Goal: Information Seeking & Learning: Find specific fact

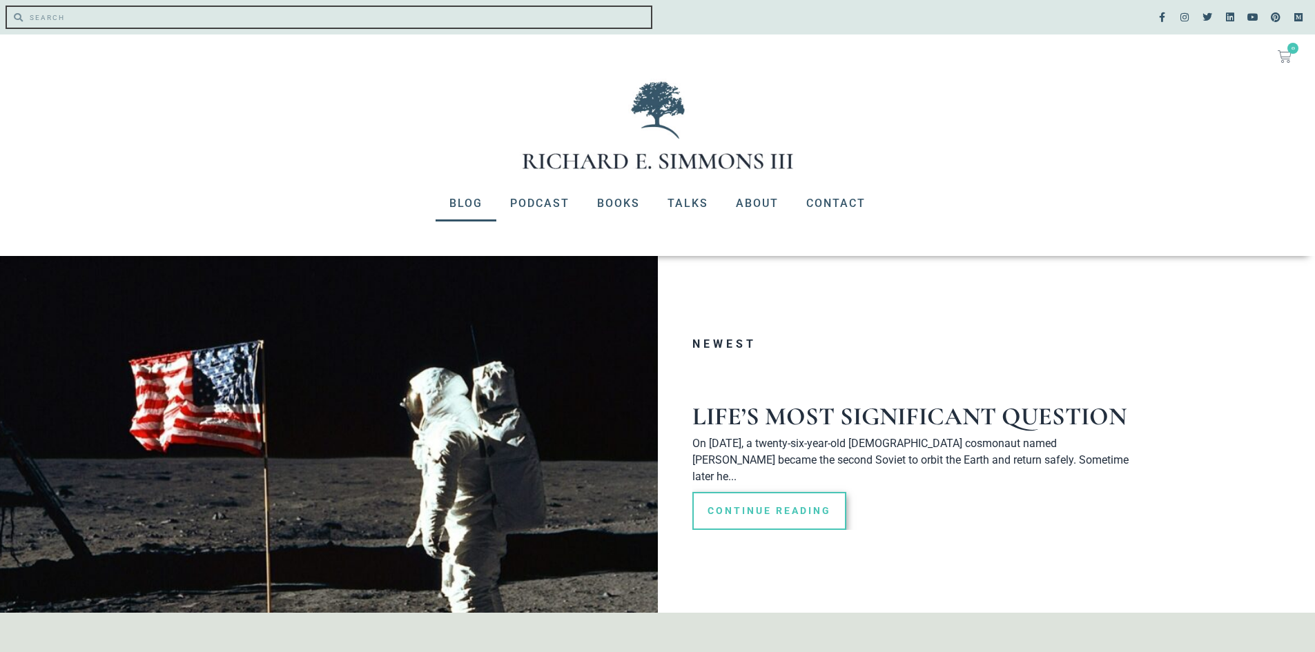
click at [156, 22] on input "Search" at bounding box center [337, 17] width 628 height 21
type input "Galatians 6:7"
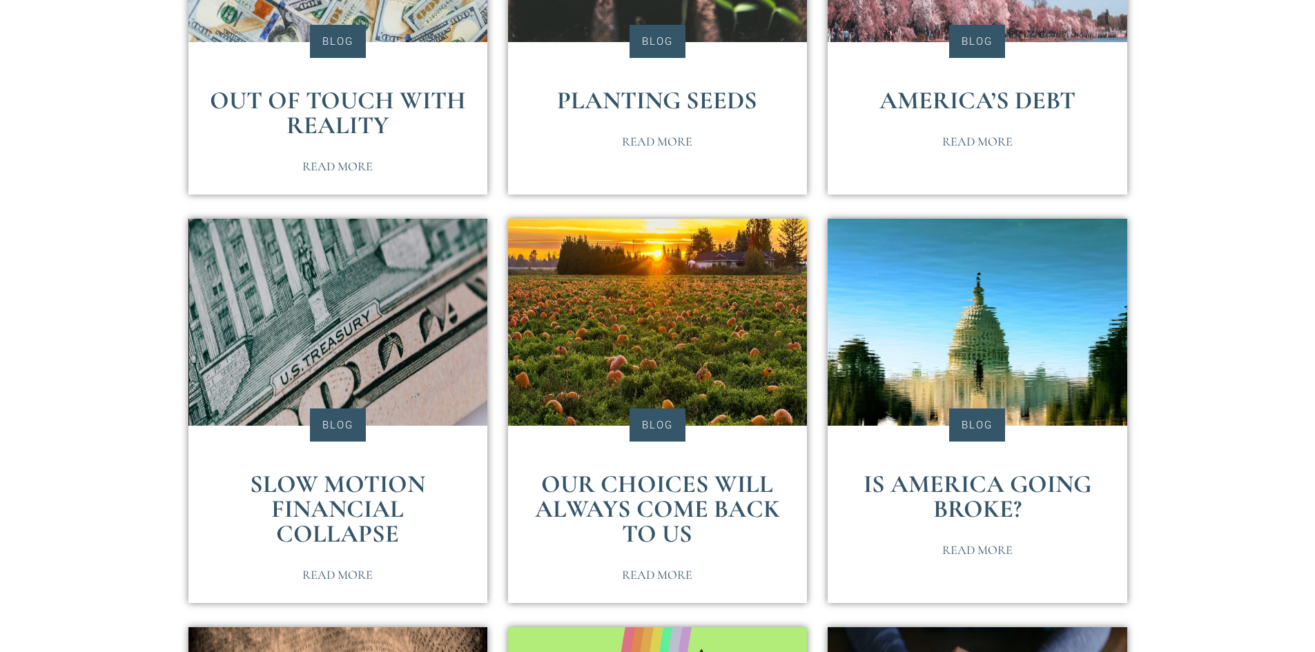
scroll to position [552, 0]
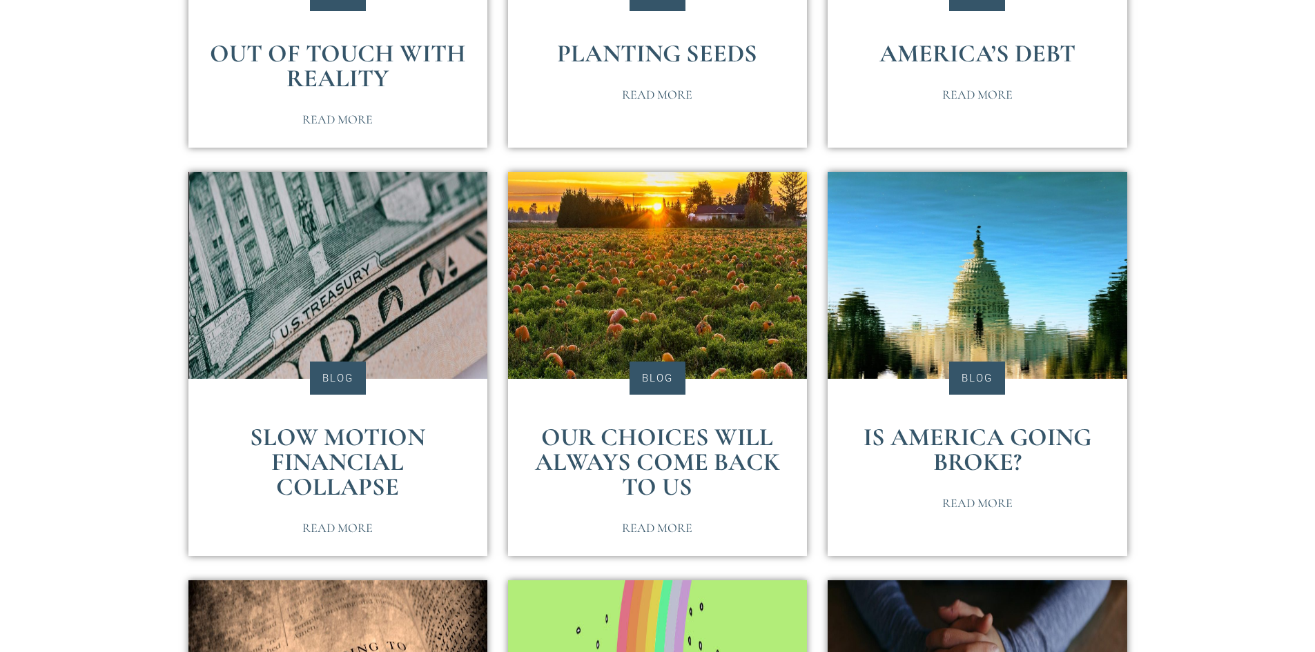
click at [687, 437] on link "Our Choices Will Always Come Back To Us" at bounding box center [657, 461] width 245 height 79
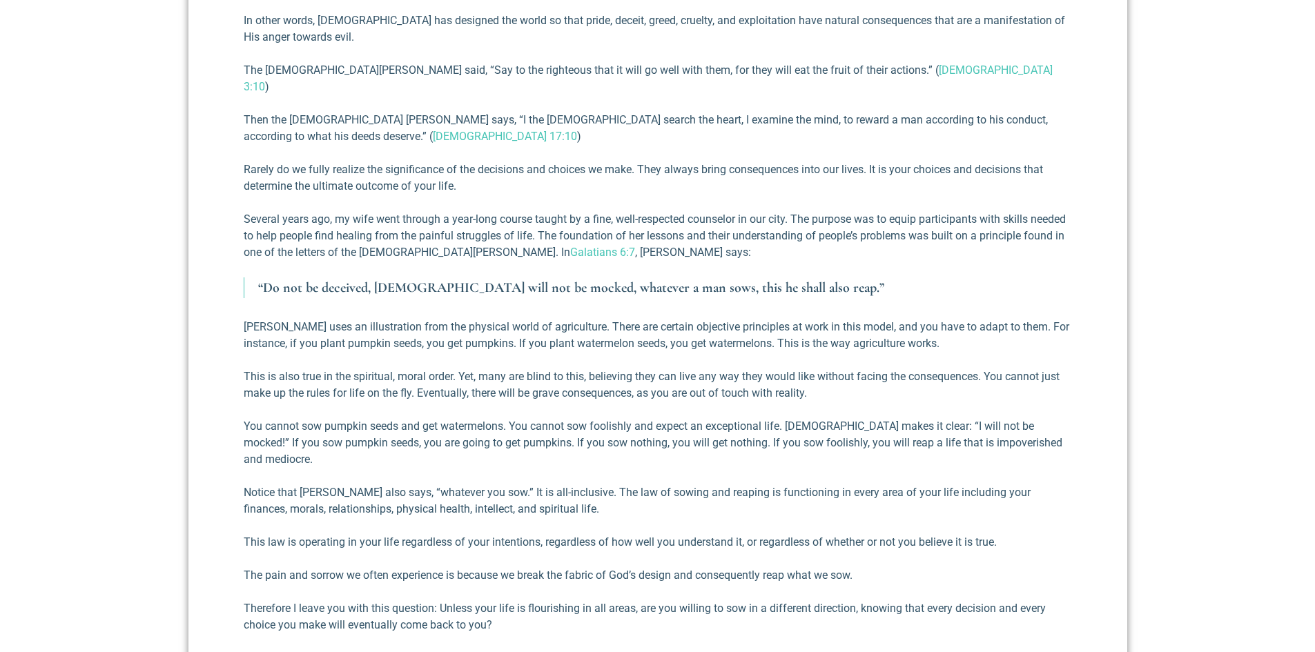
scroll to position [828, 0]
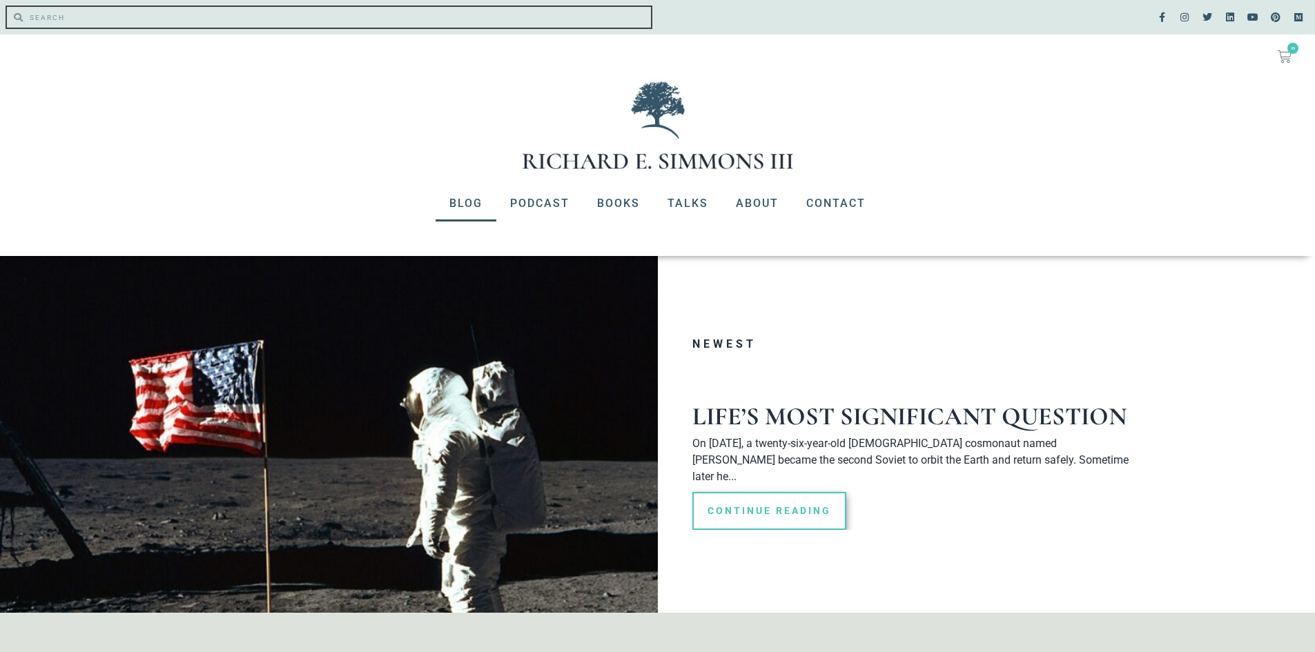
click at [147, 26] on input "Search" at bounding box center [337, 17] width 628 height 21
type input "galatians 6:7"
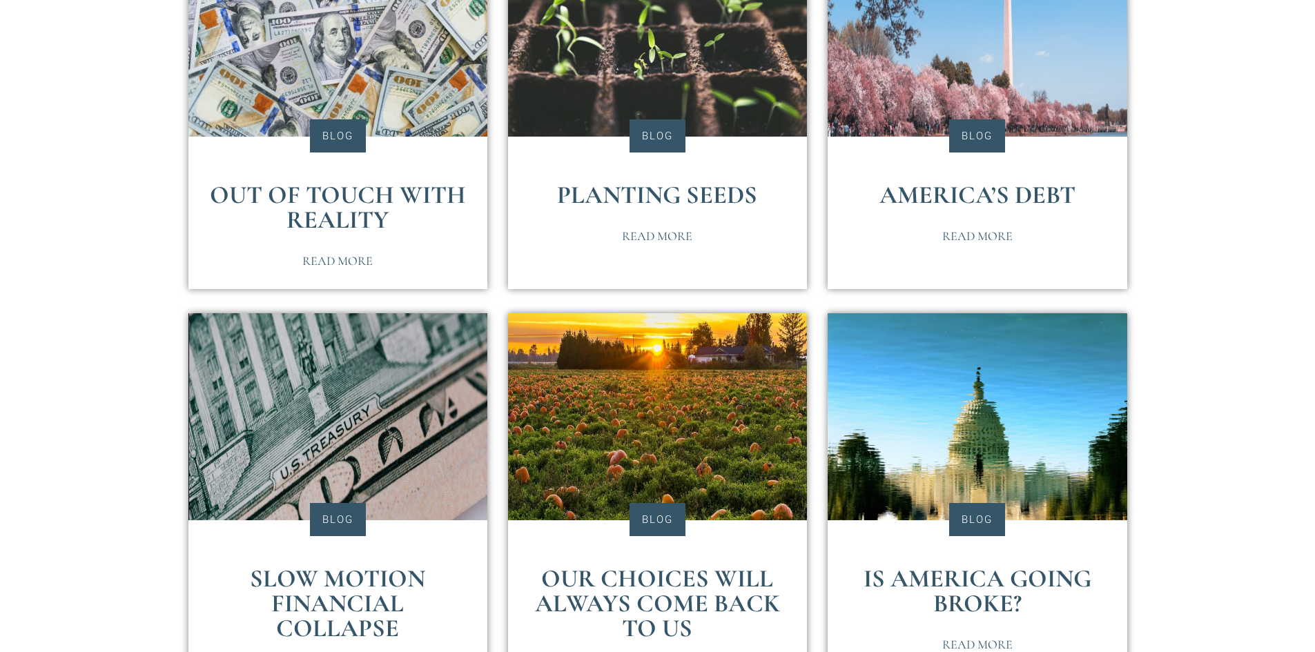
scroll to position [414, 0]
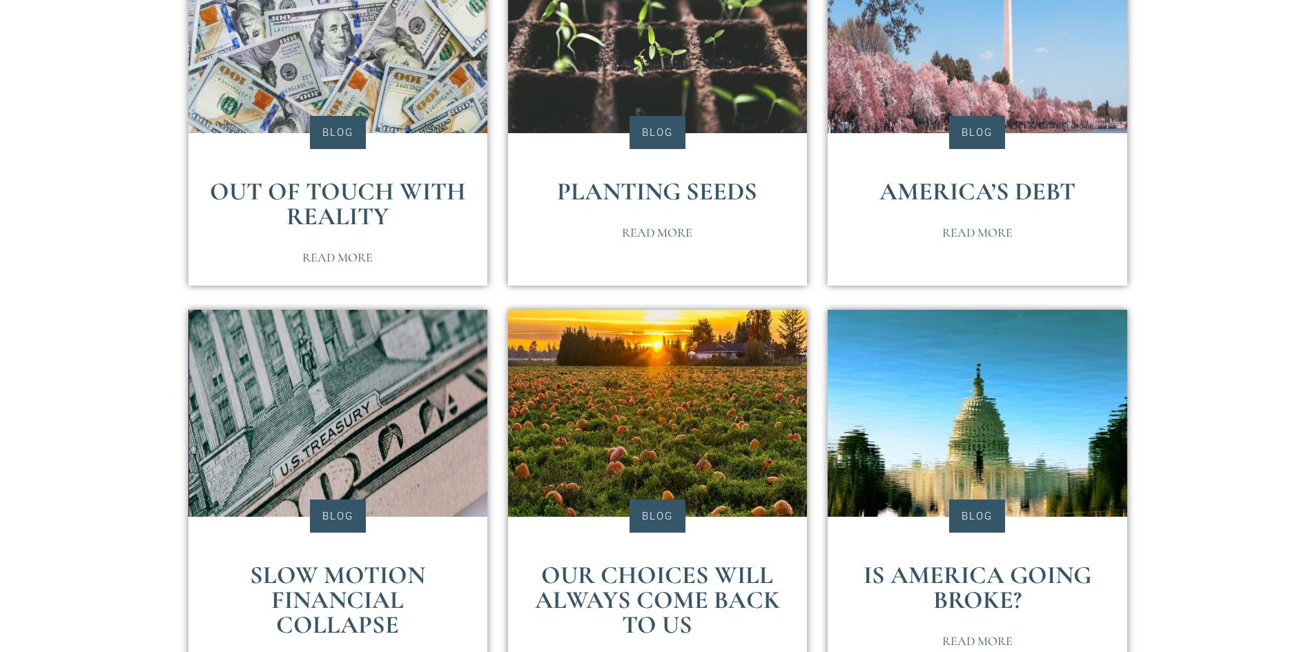
click at [331, 183] on link "Out of Touch with Reality" at bounding box center [338, 204] width 256 height 55
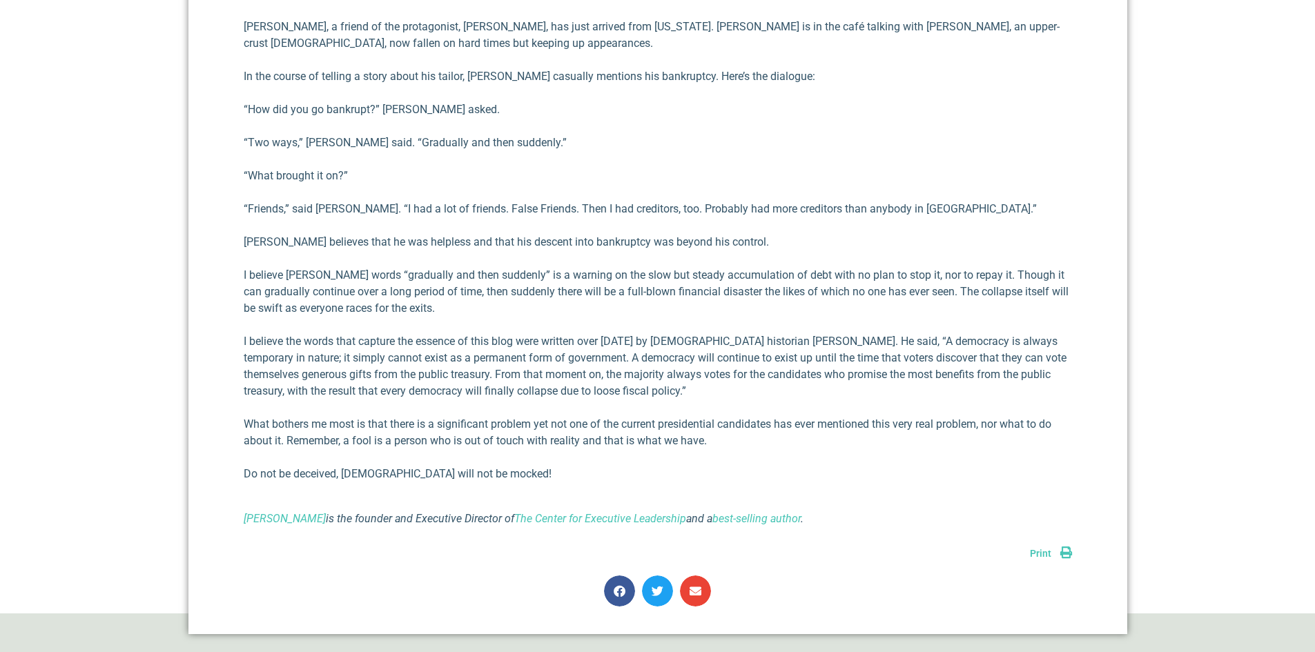
scroll to position [1312, 0]
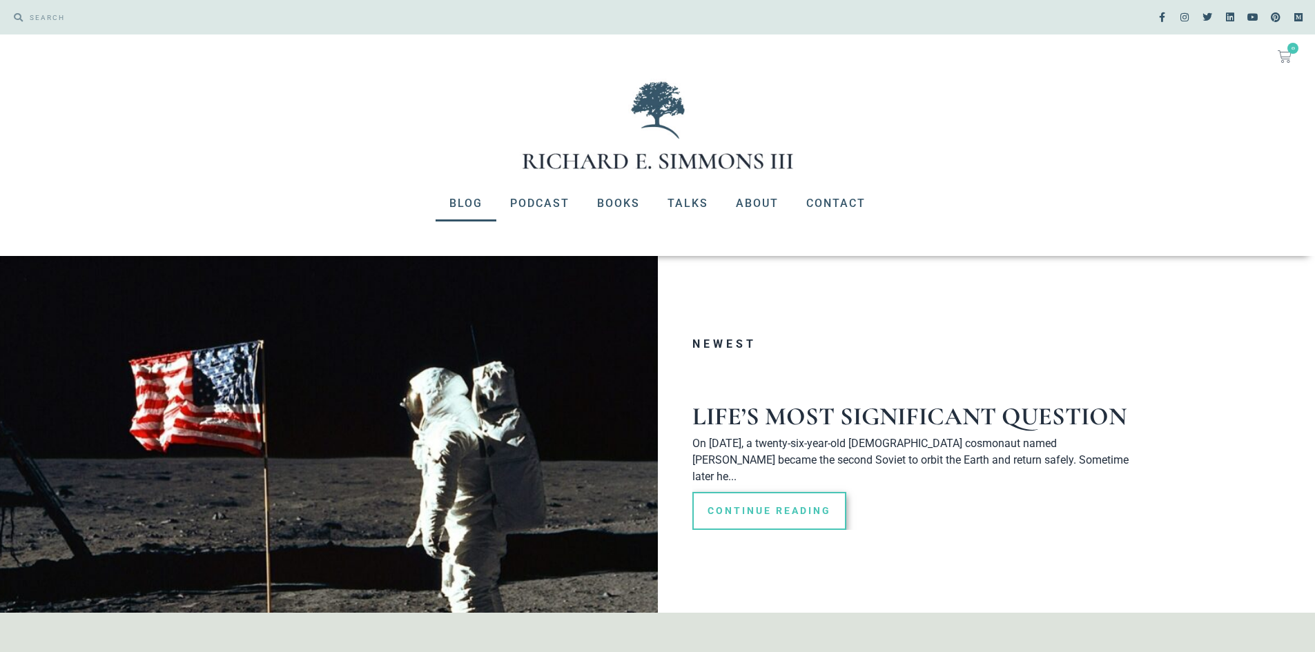
click at [204, 5] on div "Search Search" at bounding box center [329, 17] width 658 height 35
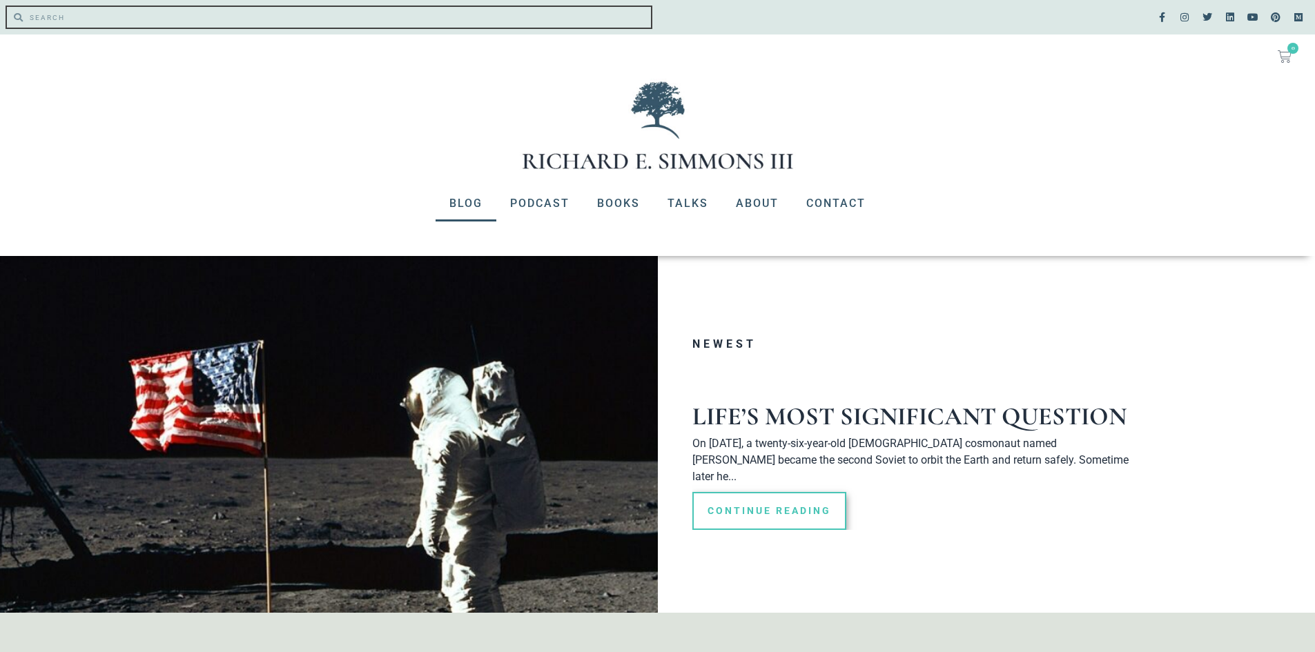
click at [199, 19] on input "Search" at bounding box center [337, 17] width 628 height 21
type input "Galatians 6:7"
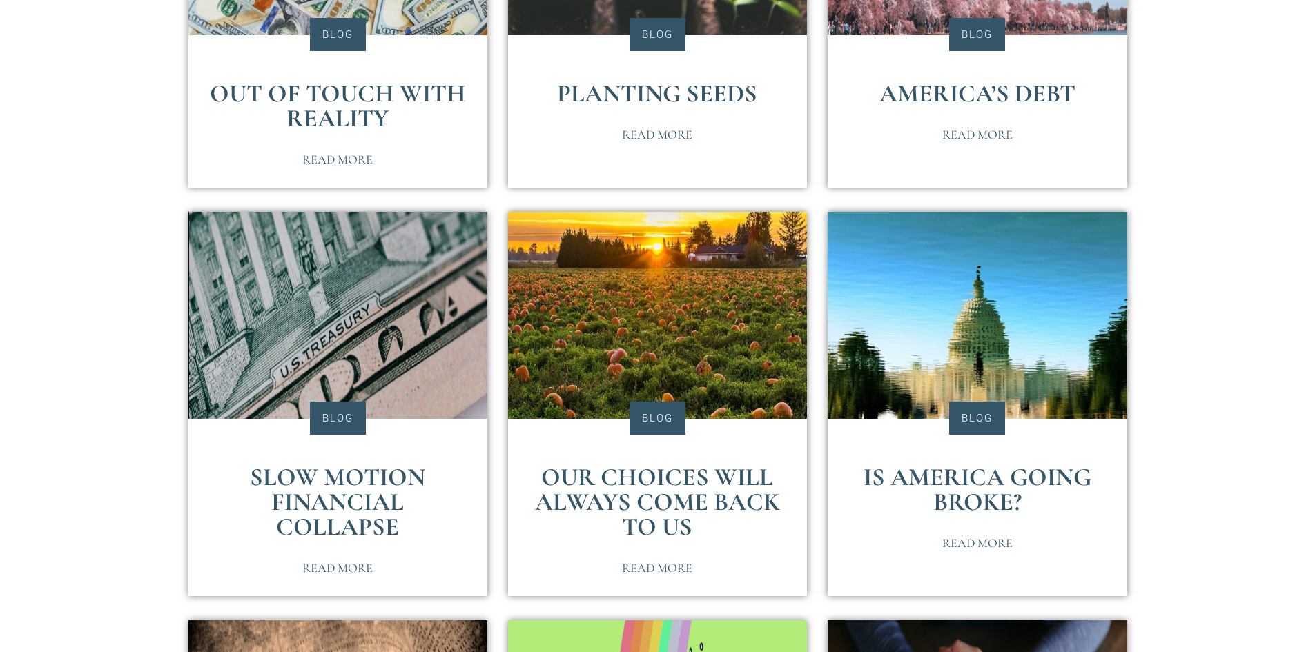
scroll to position [552, 0]
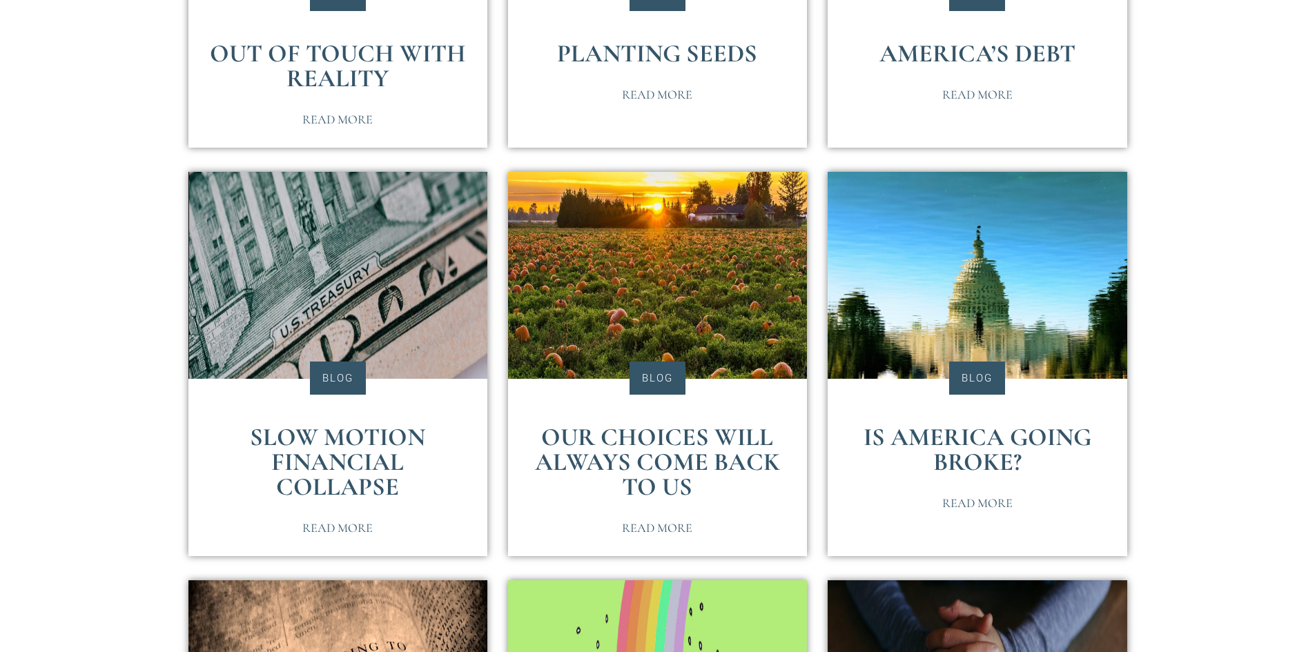
click at [660, 55] on link "Planting Seeds" at bounding box center [657, 54] width 200 height 30
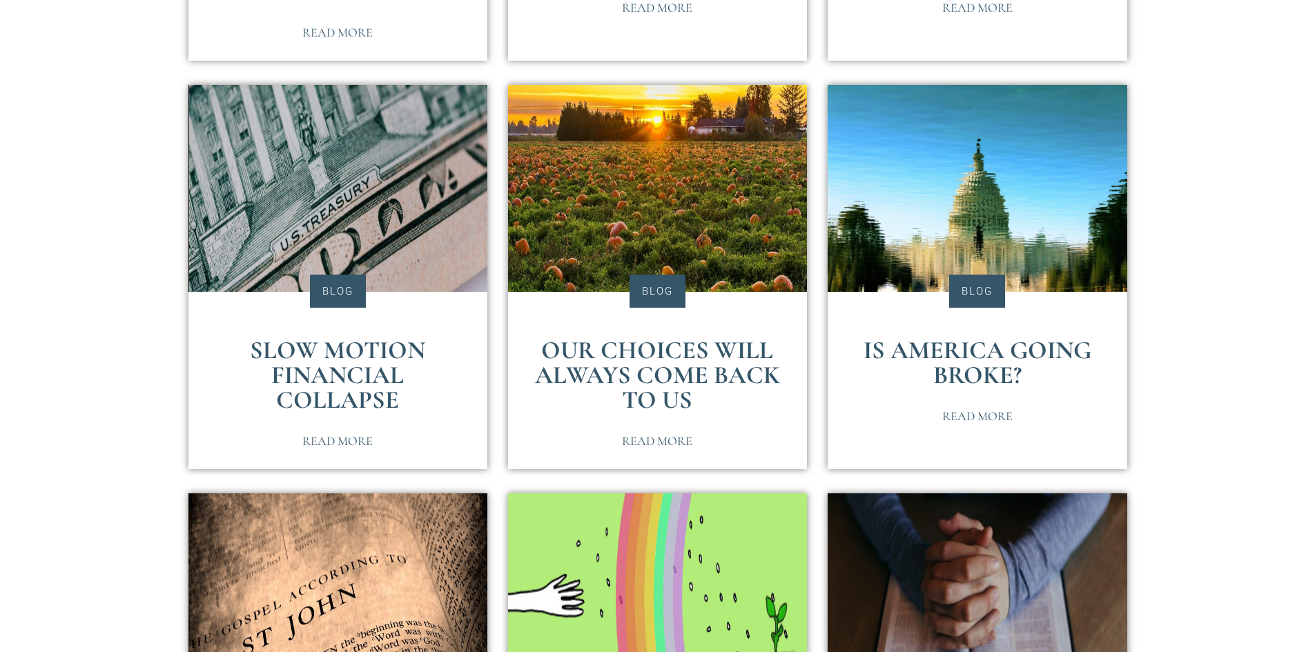
scroll to position [621, 0]
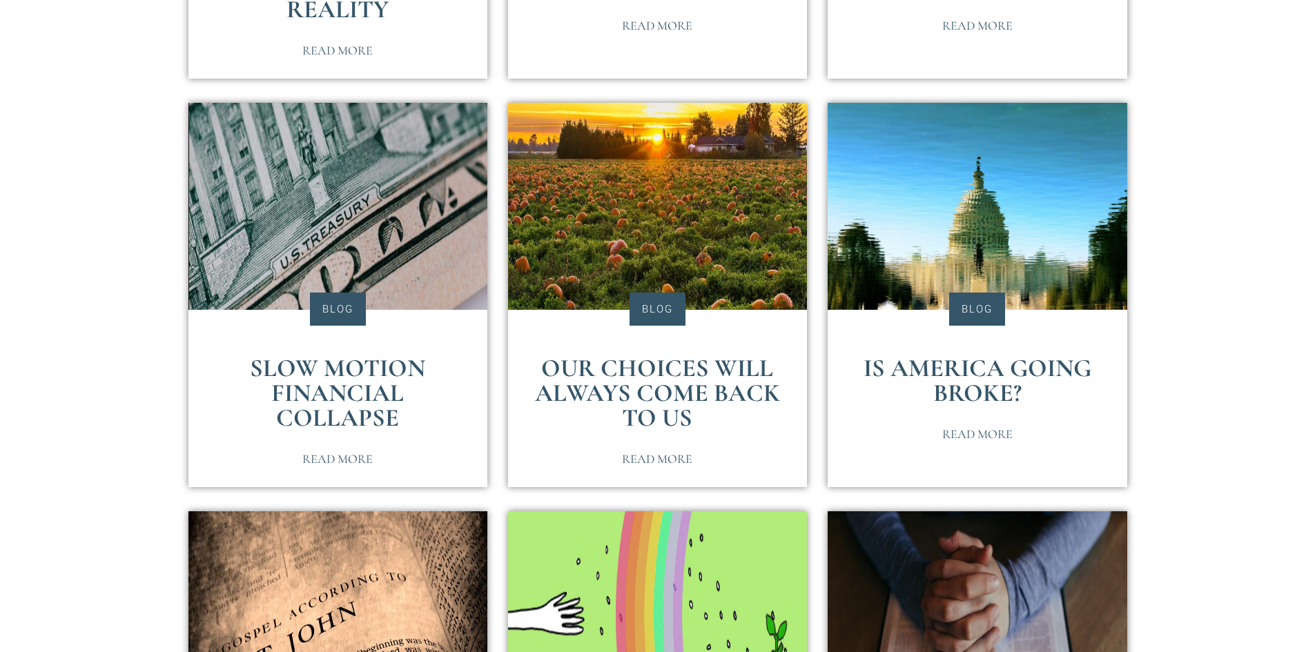
click at [954, 365] on link "Is America Going Broke?" at bounding box center [978, 380] width 228 height 55
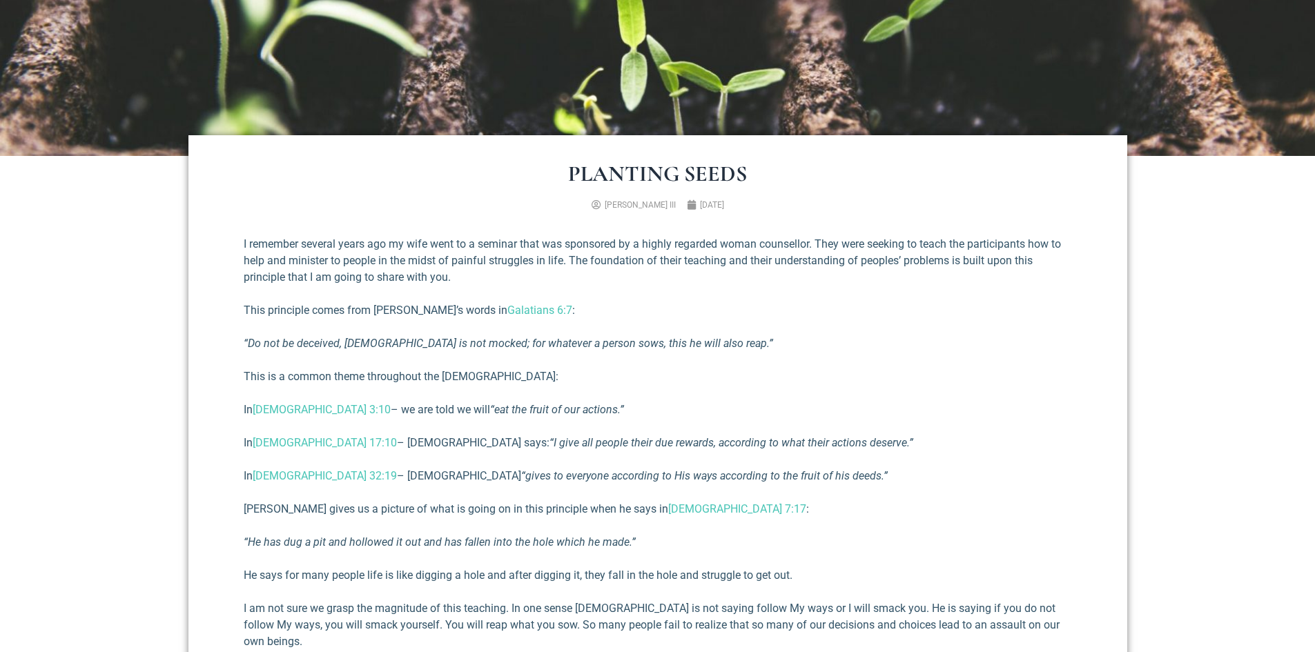
scroll to position [345, 0]
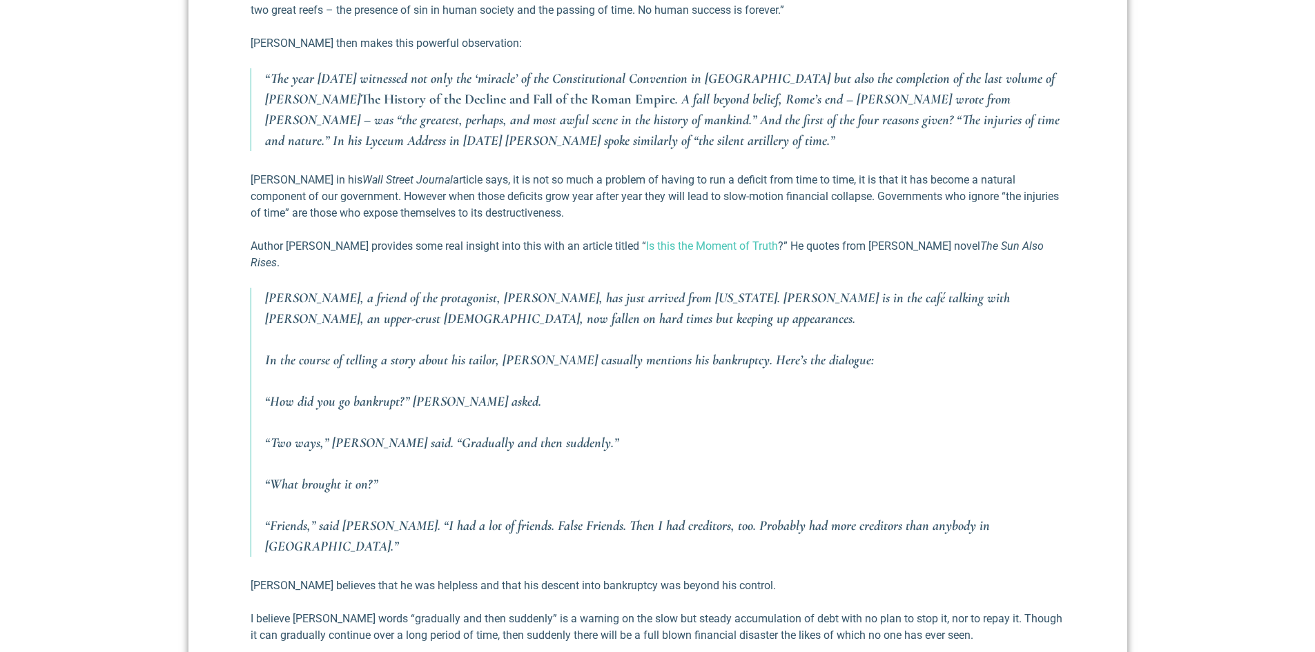
scroll to position [897, 0]
